Goal: Transaction & Acquisition: Book appointment/travel/reservation

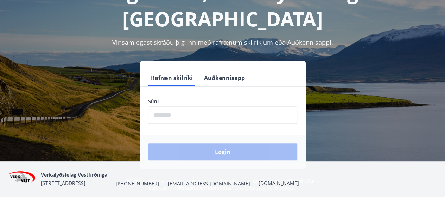
scroll to position [70, 0]
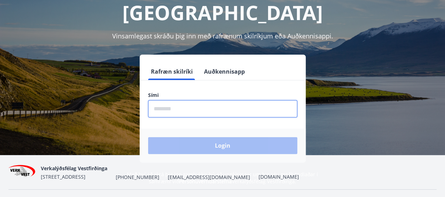
click at [172, 100] on input "phone" at bounding box center [222, 108] width 149 height 17
type input "********"
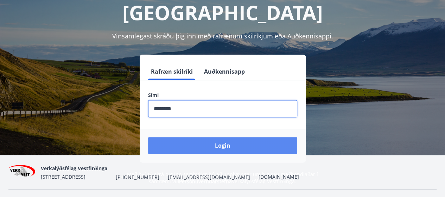
click at [190, 137] on button "Login" at bounding box center [222, 145] width 149 height 17
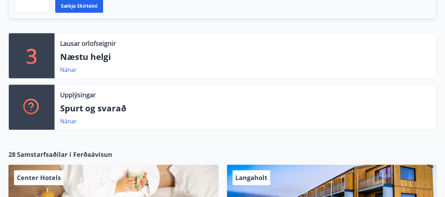
scroll to position [210, 0]
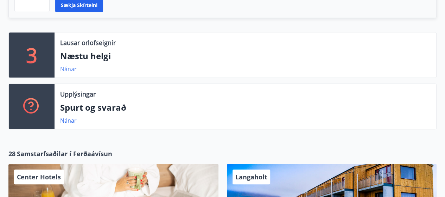
click at [71, 66] on link "Nánar" at bounding box center [68, 69] width 17 height 8
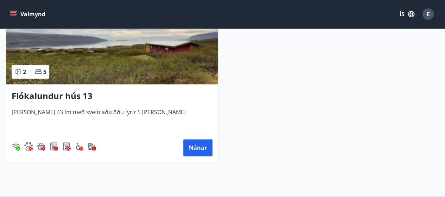
scroll to position [385, 0]
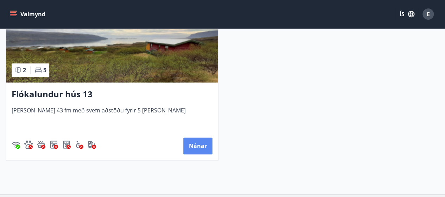
click at [203, 144] on button "Nánar" at bounding box center [197, 145] width 29 height 17
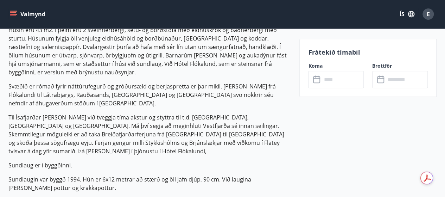
scroll to position [246, 0]
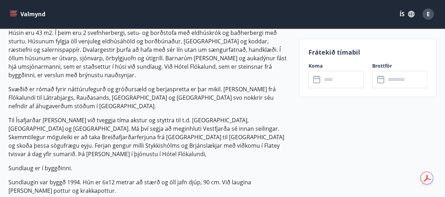
click at [323, 80] on input "text" at bounding box center [342, 79] width 42 height 17
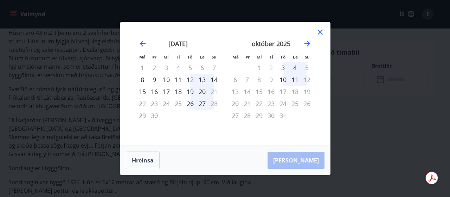
click at [191, 80] on div "12" at bounding box center [190, 80] width 12 height 12
click at [217, 78] on div "14" at bounding box center [214, 80] width 12 height 12
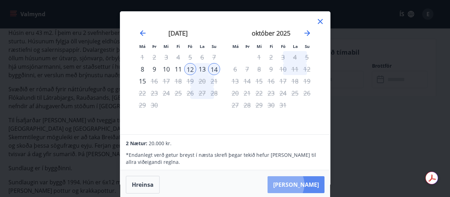
click at [304, 184] on button "Taka Frá" at bounding box center [296, 184] width 57 height 17
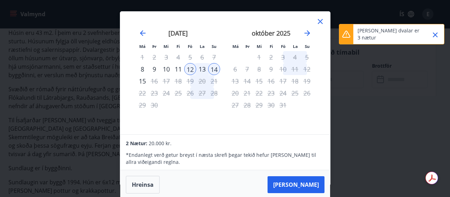
click at [144, 82] on div "15" at bounding box center [142, 81] width 12 height 12
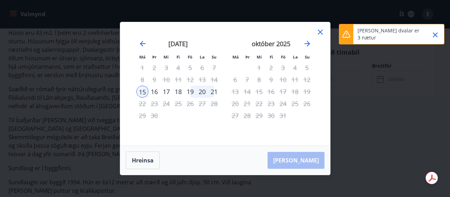
click at [189, 78] on div "12" at bounding box center [190, 80] width 12 height 12
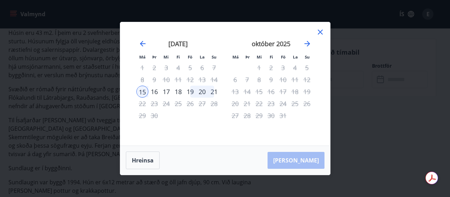
click at [320, 33] on icon at bounding box center [320, 32] width 8 height 8
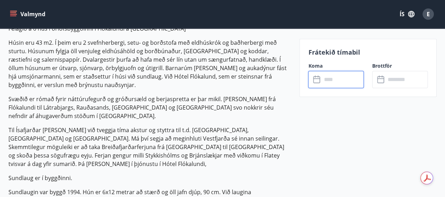
scroll to position [235, 0]
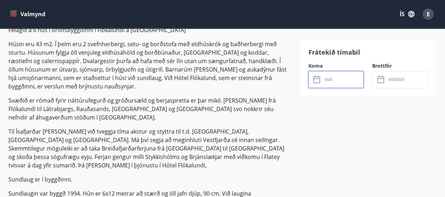
click at [329, 83] on input "text" at bounding box center [342, 79] width 42 height 17
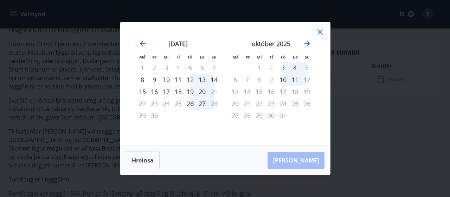
click at [188, 79] on div "12" at bounding box center [190, 80] width 12 height 12
click at [144, 91] on div "15" at bounding box center [142, 91] width 12 height 12
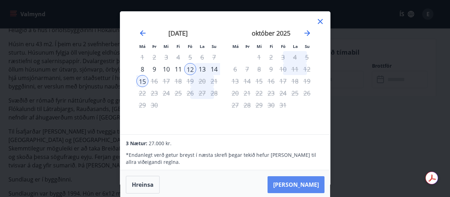
click at [302, 179] on button "Taka Frá" at bounding box center [296, 184] width 57 height 17
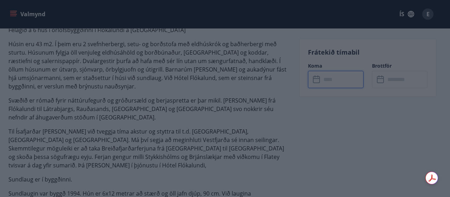
type input "******"
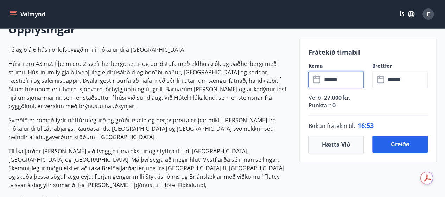
scroll to position [213, 0]
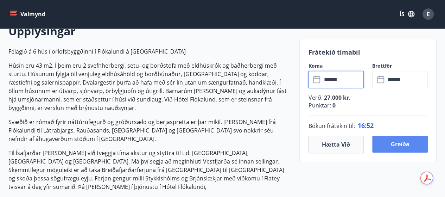
click at [386, 144] on button "Greiða" at bounding box center [400, 143] width 56 height 17
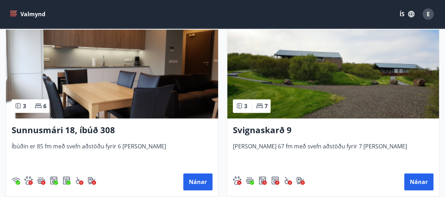
scroll to position [161, 0]
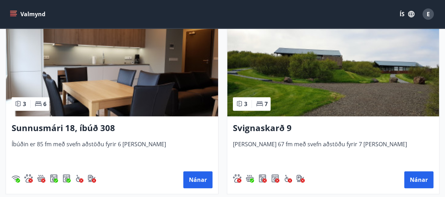
click at [289, 90] on img at bounding box center [333, 71] width 212 height 89
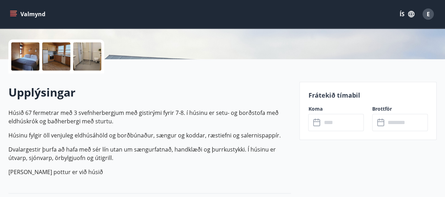
scroll to position [152, 0]
click at [326, 121] on input "text" at bounding box center [342, 121] width 42 height 17
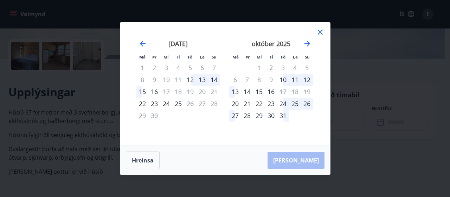
click at [272, 103] on div "23" at bounding box center [271, 103] width 12 height 12
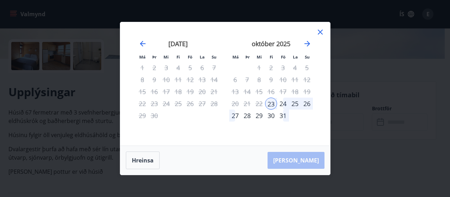
click at [235, 114] on div "27" at bounding box center [235, 115] width 12 height 12
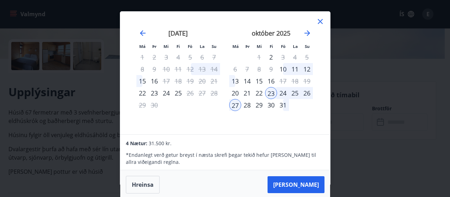
click at [283, 93] on div "24" at bounding box center [283, 93] width 12 height 12
click at [319, 21] on icon at bounding box center [320, 21] width 8 height 8
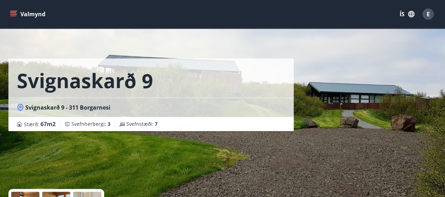
scroll to position [0, 0]
